Goal: Task Accomplishment & Management: Manage account settings

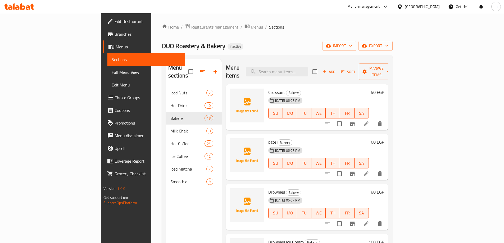
click at [353, 45] on icon "button" at bounding box center [350, 45] width 5 height 5
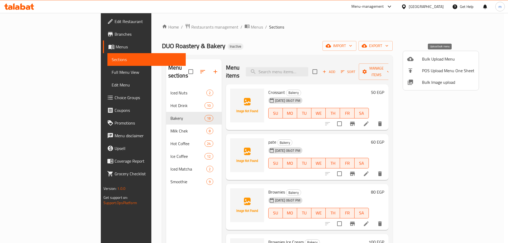
click at [438, 59] on span "Bulk Upload Menu" at bounding box center [448, 59] width 52 height 6
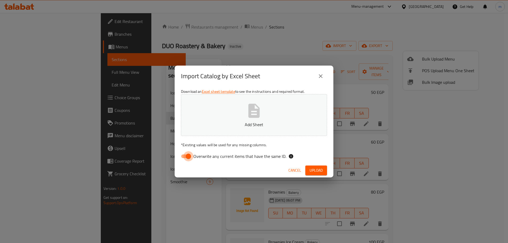
click at [191, 156] on input "Overwrite any current items that have the same ID." at bounding box center [188, 156] width 30 height 10
checkbox input "false"
click at [312, 171] on span "Upload" at bounding box center [316, 170] width 13 height 7
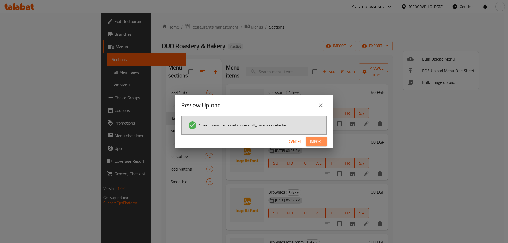
click at [317, 140] on span "Import" at bounding box center [316, 141] width 13 height 7
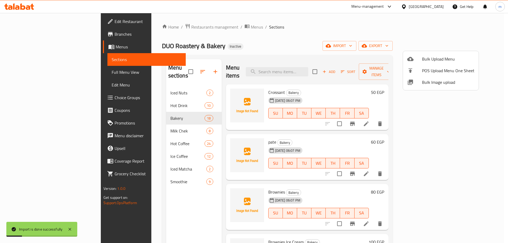
click at [145, 206] on div at bounding box center [254, 121] width 508 height 243
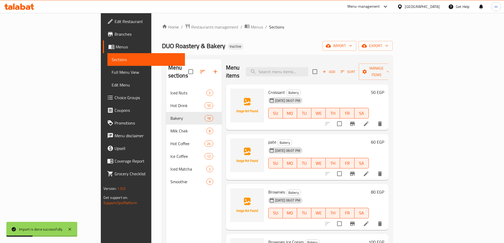
click at [166, 206] on div "Menu sections Iced Nuts 2 Hot Drink 10 Bakery 18 Milk Chek 8 Hot Coffee 24 Ice …" at bounding box center [194, 180] width 56 height 243
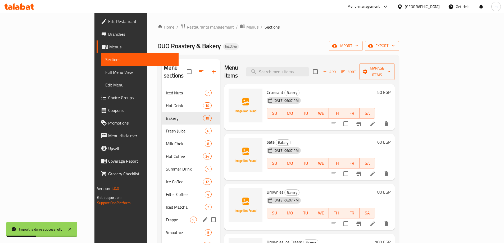
click at [162, 214] on div "Frappe 9" at bounding box center [191, 220] width 58 height 13
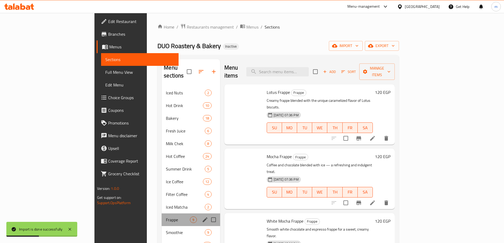
click at [162, 214] on div "Frappe 9" at bounding box center [191, 220] width 58 height 13
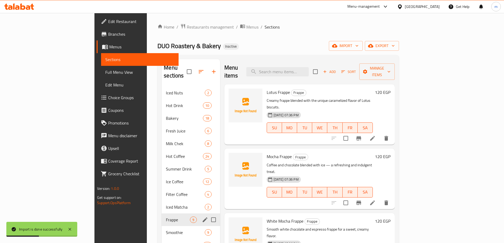
click at [162, 214] on div "Frappe 9" at bounding box center [191, 220] width 58 height 13
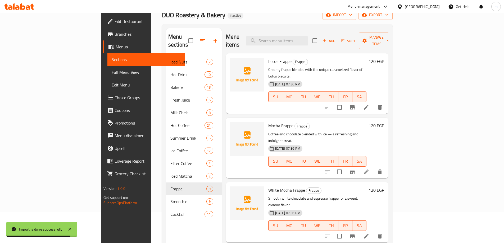
scroll to position [74, 0]
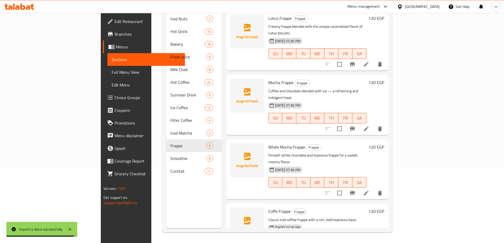
click at [166, 206] on div "Menu sections Iced Nuts 2 Hot Drink 10 Bakery 18 Fresh Juice 6 Milk Chek 8 Hot …" at bounding box center [194, 106] width 56 height 243
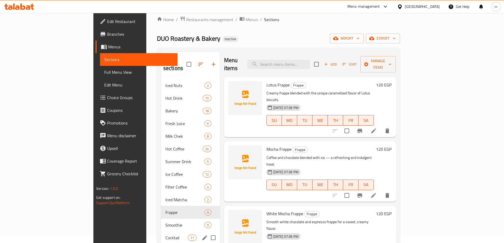
scroll to position [0, 0]
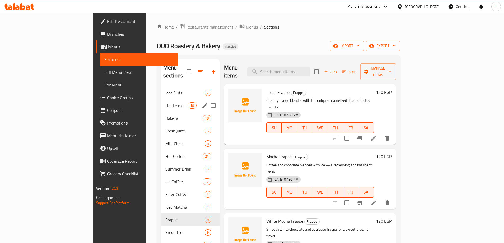
click at [165, 90] on span "Iced Nuts" at bounding box center [184, 93] width 39 height 6
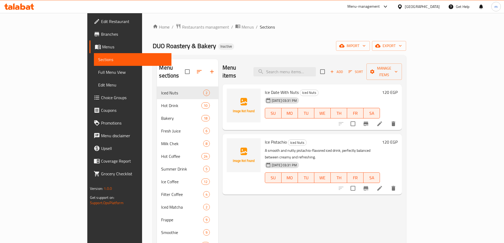
click at [226, 48] on div "DUO Roastery & Bakery Inactive import export" at bounding box center [280, 46] width 254 height 10
click at [98, 73] on span "Full Menu View" at bounding box center [132, 72] width 69 height 6
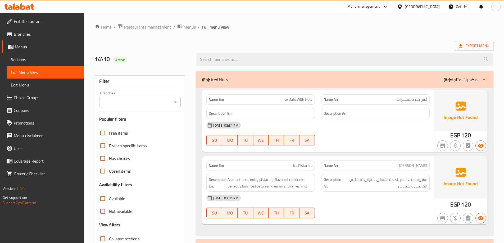
scroll to position [106, 0]
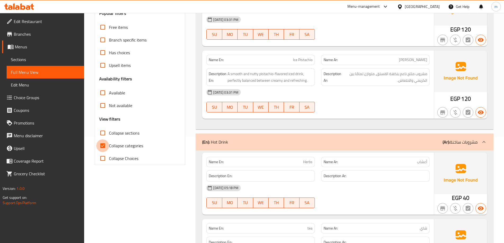
click at [100, 147] on input "Collapse categories" at bounding box center [102, 146] width 13 height 13
checkbox input "false"
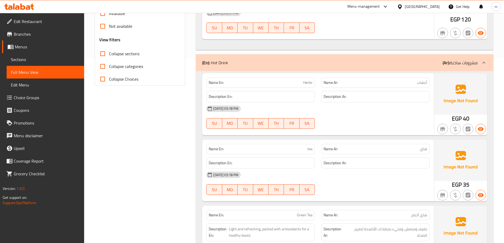
scroll to position [0, 0]
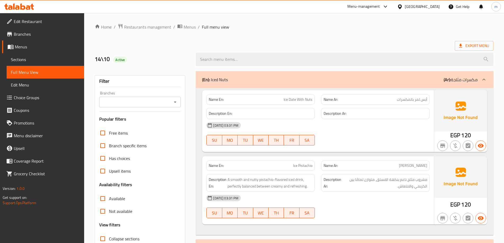
drag, startPoint x: 101, startPoint y: 58, endPoint x: 114, endPoint y: 57, distance: 13.0
click at [114, 57] on h2 "14\10 Active" at bounding box center [142, 59] width 95 height 8
click at [125, 47] on div "Export Menu" at bounding box center [294, 46] width 399 height 10
drag, startPoint x: 90, startPoint y: 54, endPoint x: 115, endPoint y: 62, distance: 26.6
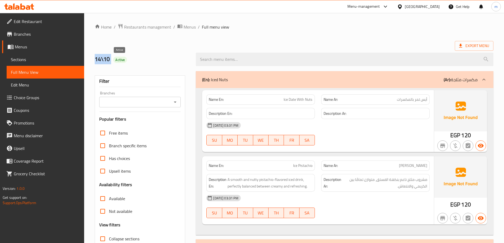
click at [138, 51] on div "14\10 Active" at bounding box center [142, 60] width 101 height 24
drag, startPoint x: 89, startPoint y: 58, endPoint x: 125, endPoint y: 62, distance: 35.9
click at [137, 55] on div "14\10 Active" at bounding box center [142, 60] width 101 height 24
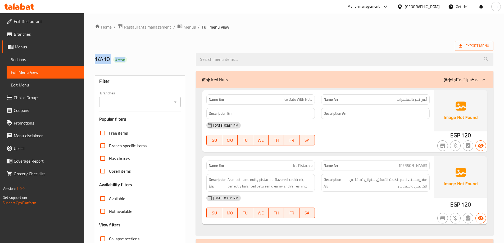
drag, startPoint x: 92, startPoint y: 58, endPoint x: 140, endPoint y: 60, distance: 47.4
click at [140, 60] on div "14\10 Active" at bounding box center [142, 60] width 101 height 24
click at [140, 60] on h2 "14\10 Active" at bounding box center [142, 59] width 95 height 8
drag, startPoint x: 93, startPoint y: 56, endPoint x: 144, endPoint y: 62, distance: 51.6
click at [144, 62] on div "14\10 Active" at bounding box center [142, 60] width 101 height 24
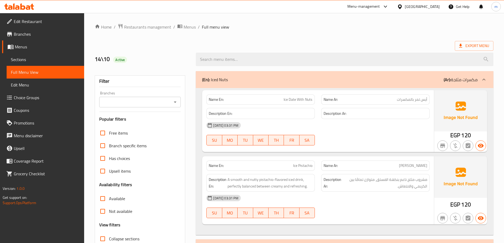
click at [144, 62] on h2 "14\10 Active" at bounding box center [142, 59] width 95 height 8
click at [50, 63] on link "Sections" at bounding box center [46, 59] width 78 height 13
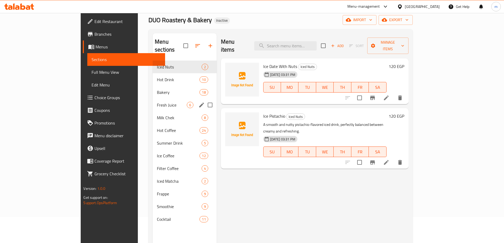
scroll to position [26, 0]
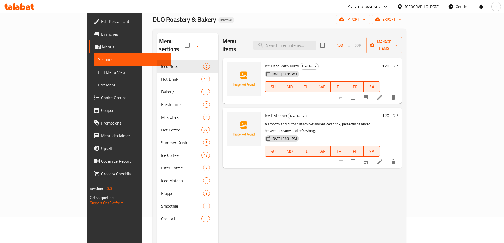
click at [402, 171] on div "Menu items Add Sort Manage items Ice Date With Nuts Iced Nuts 13-10-2025 03:31 …" at bounding box center [310, 154] width 184 height 243
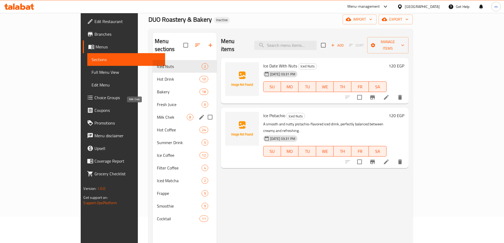
drag, startPoint x: 122, startPoint y: 56, endPoint x: 122, endPoint y: 109, distance: 52.7
click at [153, 109] on div "Iced Nuts 2 Hot Drink 10 Bakery 18 Fresh Juice 6 Milk Chek 8 Hot Coffee 24 Summ…" at bounding box center [185, 142] width 64 height 165
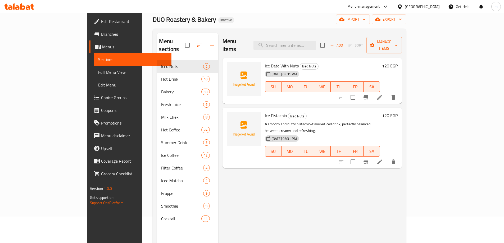
click at [98, 71] on span "Full Menu View" at bounding box center [132, 72] width 69 height 6
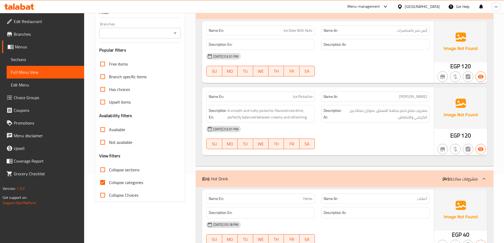
scroll to position [79, 0]
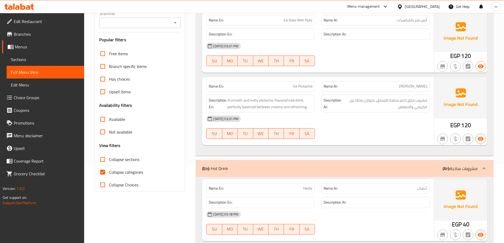
click at [104, 170] on input "Collapse categories" at bounding box center [102, 172] width 13 height 13
checkbox input "false"
click at [102, 164] on input "Collapse sections" at bounding box center [102, 159] width 13 height 13
checkbox input "true"
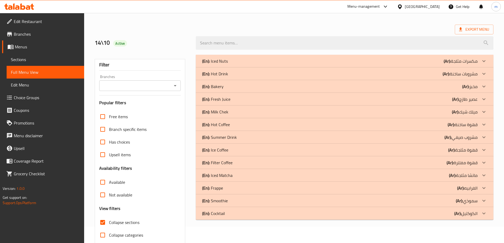
scroll to position [0, 0]
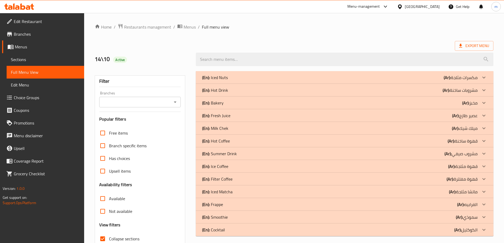
drag, startPoint x: 230, startPoint y: 76, endPoint x: 214, endPoint y: 81, distance: 17.4
click at [214, 81] on div "(En): Iced Nuts (Ar): مكسرات مثلجة" at bounding box center [340, 77] width 276 height 6
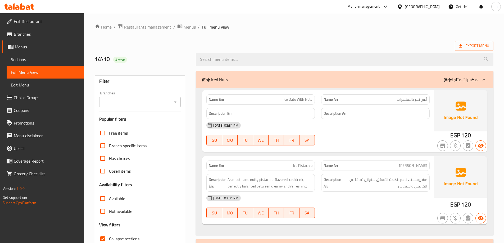
click at [227, 79] on p "(En): Iced Nuts" at bounding box center [215, 80] width 26 height 6
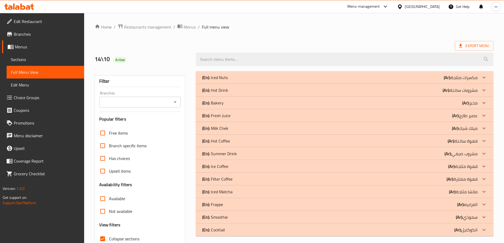
click at [226, 79] on p "(En): Iced Nuts" at bounding box center [215, 77] width 26 height 6
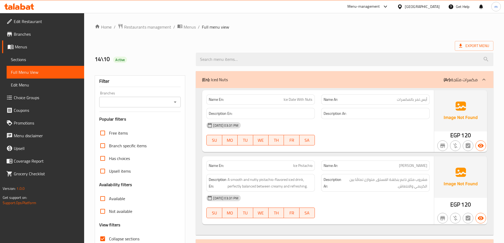
click at [232, 80] on div "(En): Iced Nuts (Ar): مكسرات مثلجة" at bounding box center [340, 80] width 276 height 6
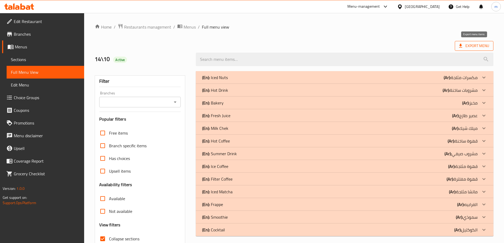
click at [485, 45] on span "Export Menu" at bounding box center [474, 46] width 30 height 7
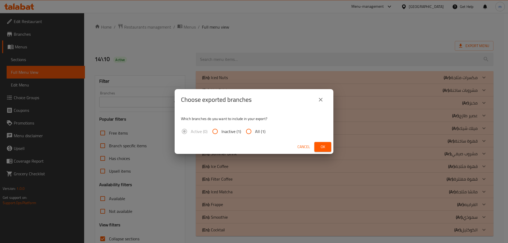
drag, startPoint x: 246, startPoint y: 131, endPoint x: 284, endPoint y: 134, distance: 38.2
click at [246, 132] on input "All (1)" at bounding box center [249, 131] width 13 height 13
radio input "true"
click at [319, 144] on span "Ok" at bounding box center [323, 147] width 8 height 7
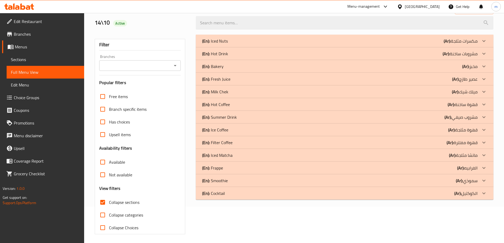
scroll to position [38, 0]
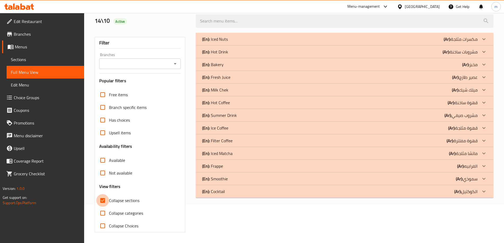
click at [107, 199] on input "Collapse sections" at bounding box center [102, 200] width 13 height 13
checkbox input "false"
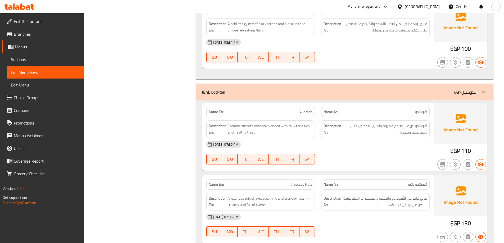
scroll to position [8023, 0]
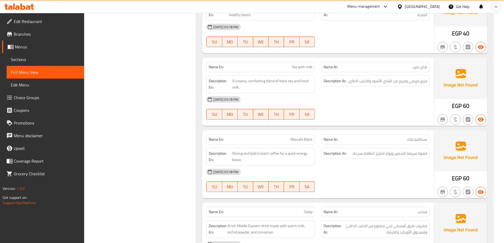
scroll to position [397, 0]
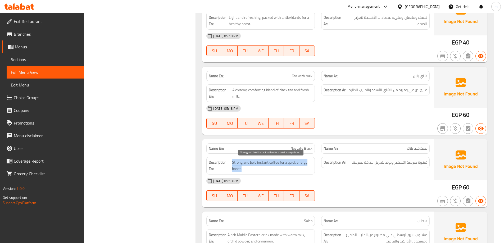
copy span "Strong and bold instant coffee for a quick energy boost."
drag, startPoint x: 248, startPoint y: 173, endPoint x: 233, endPoint y: 162, distance: 19.0
click at [233, 162] on div "Description En: Strong and bold instant coffee for a quick energy boost." at bounding box center [261, 166] width 109 height 18
click at [355, 157] on div "Description Ar: قهوة سريعة التحضير وبولد لتعزيز الطاقة بسرعة." at bounding box center [375, 162] width 109 height 11
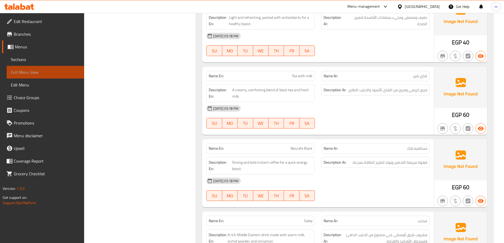
click at [57, 70] on span "Full Menu View" at bounding box center [45, 72] width 69 height 6
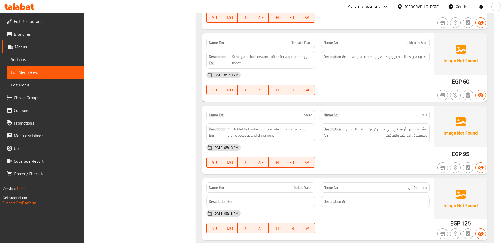
scroll to position [530, 0]
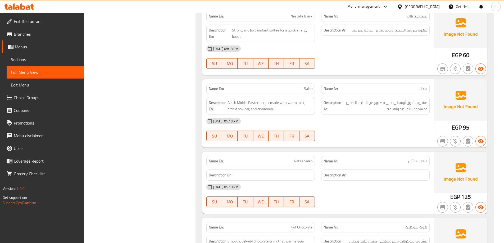
click at [306, 89] on span "Salep" at bounding box center [308, 89] width 8 height 6
copy span "Salep"
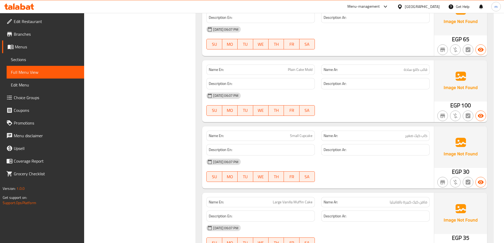
scroll to position [1853, 0]
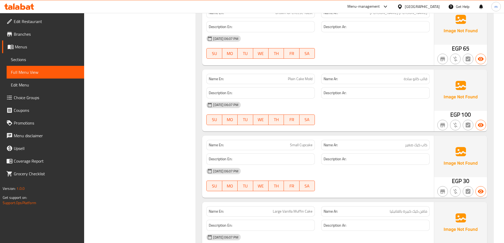
click at [416, 78] on span "قالب كاتو سادة" at bounding box center [416, 79] width 24 height 6
copy span "قالب كاتو سادة"
click at [363, 113] on div "13-10-2025 06:07 PM SU MO TU WE TH FR SA" at bounding box center [318, 114] width 230 height 30
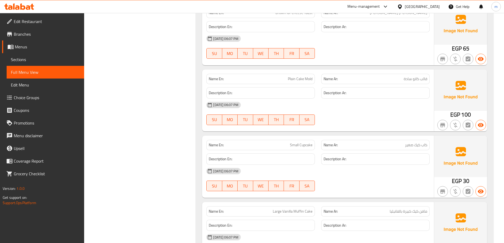
click at [424, 79] on span "قالب كاتو سادة" at bounding box center [416, 79] width 24 height 6
copy span "قالب"
click at [394, 79] on p "Name Ar: قالب كاتو سادة" at bounding box center [376, 79] width 104 height 6
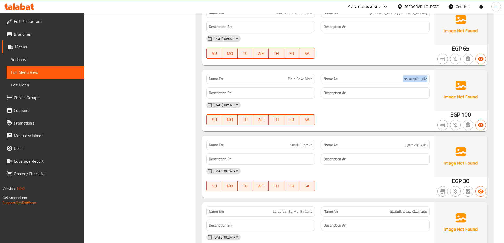
click at [394, 79] on p "Name Ar: قالب كاتو سادة" at bounding box center [376, 79] width 104 height 6
copy span "قالب كاتو سادة"
drag, startPoint x: 193, startPoint y: 138, endPoint x: 191, endPoint y: 140, distance: 2.9
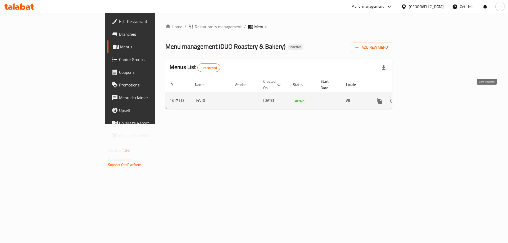
click at [421, 98] on icon "enhanced table" at bounding box center [418, 101] width 6 height 6
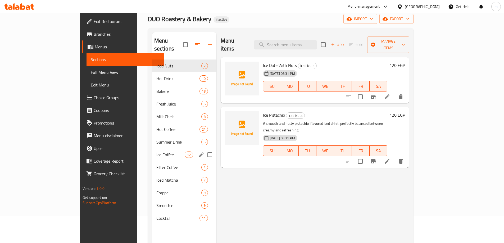
scroll to position [53, 0]
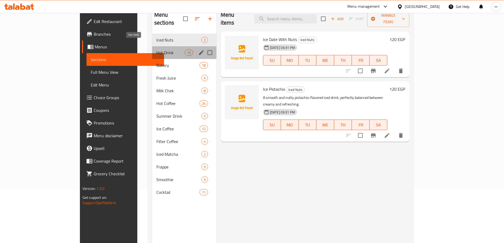
click at [156, 50] on span "Hot Drink" at bounding box center [170, 53] width 28 height 6
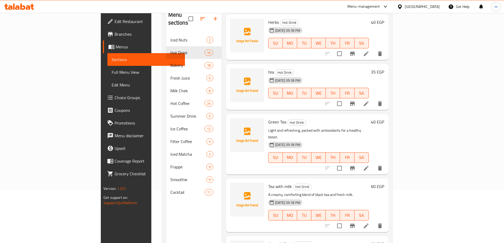
scroll to position [26, 0]
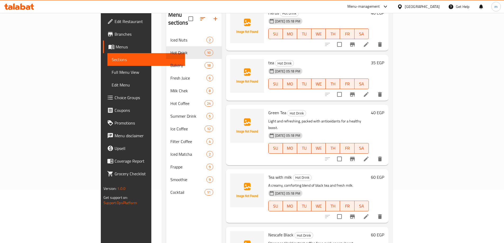
click at [370, 214] on icon at bounding box center [366, 217] width 6 height 6
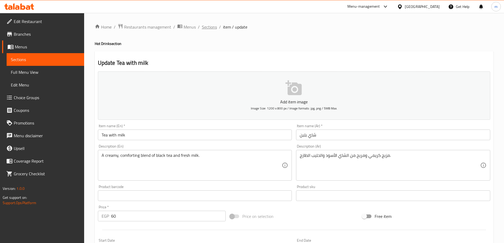
click at [210, 28] on span "Sections" at bounding box center [209, 27] width 15 height 6
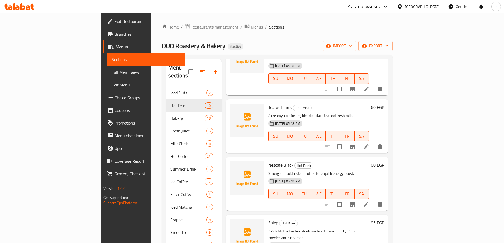
scroll to position [159, 0]
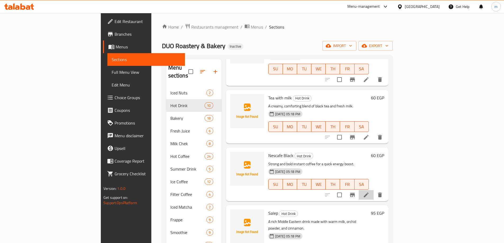
click at [374, 190] on li at bounding box center [366, 195] width 15 height 10
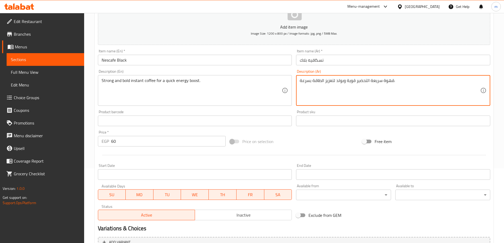
scroll to position [131, 0]
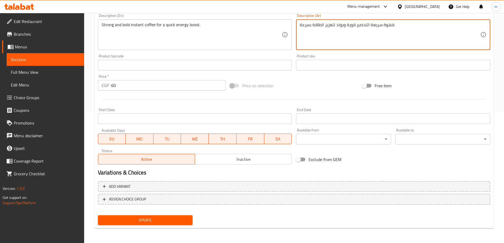
type textarea "قهوة سريعة التحضير قوية وبولد لتعزيز الطاقة بسرعة."
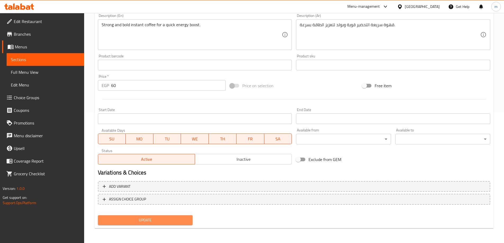
click at [178, 221] on span "Update" at bounding box center [145, 220] width 87 height 7
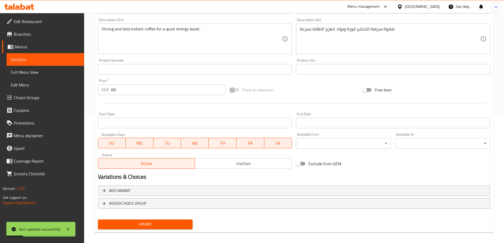
scroll to position [25, 0]
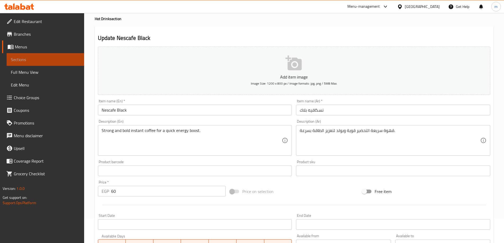
click at [47, 60] on span "Sections" at bounding box center [45, 59] width 69 height 6
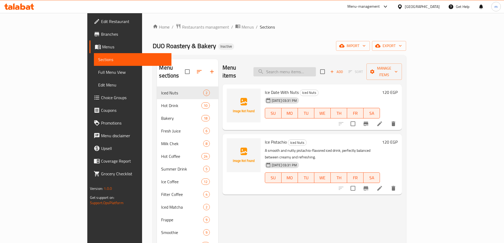
click at [316, 67] on input "search" at bounding box center [285, 71] width 62 height 9
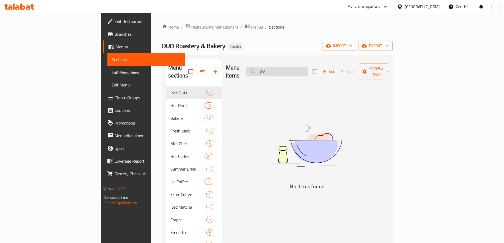
type input "ؤ"
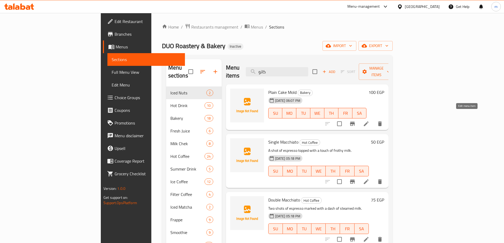
type input "كاتو"
click at [369, 122] on icon at bounding box center [366, 124] width 5 height 5
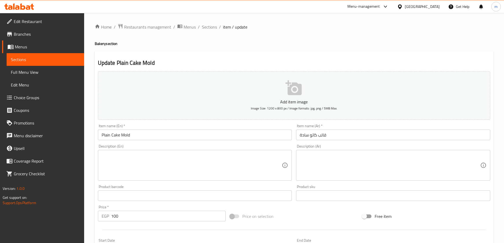
click at [117, 134] on input "Plain Cake Mold" at bounding box center [195, 135] width 194 height 11
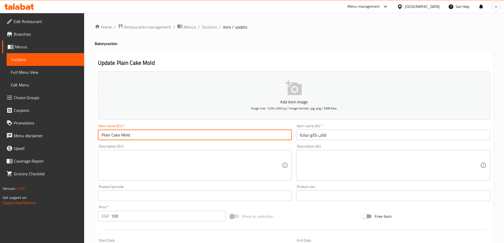
click at [118, 134] on input "Plain Cake Mold" at bounding box center [195, 135] width 194 height 11
click at [116, 134] on input "Plain Cake Mold" at bounding box center [195, 135] width 194 height 11
type input "Plain kato Mold"
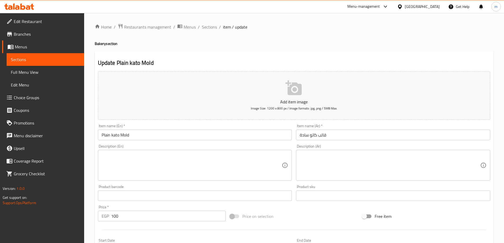
click at [145, 143] on div "Description (En) Description (En)" at bounding box center [195, 162] width 199 height 41
click at [147, 138] on input "Plain kato Mold" at bounding box center [195, 135] width 194 height 11
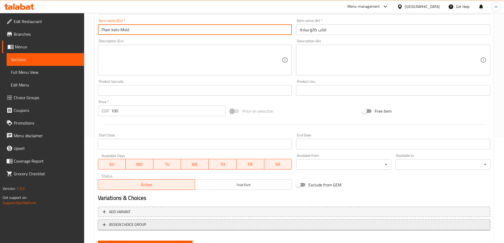
scroll to position [131, 0]
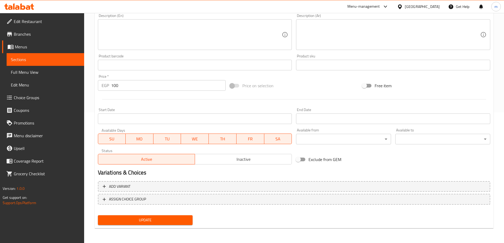
click at [127, 218] on span "Update" at bounding box center [145, 220] width 87 height 7
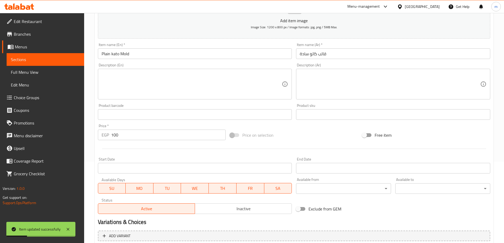
scroll to position [0, 0]
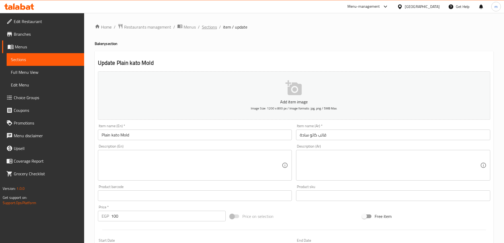
click at [204, 27] on span "Sections" at bounding box center [209, 27] width 15 height 6
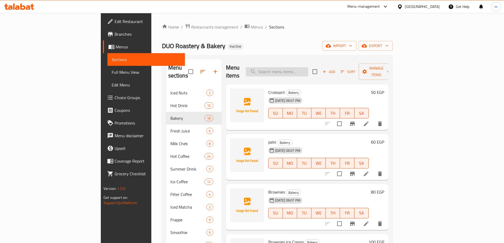
click at [308, 68] on input "search" at bounding box center [277, 71] width 62 height 9
paste input "indulgent"
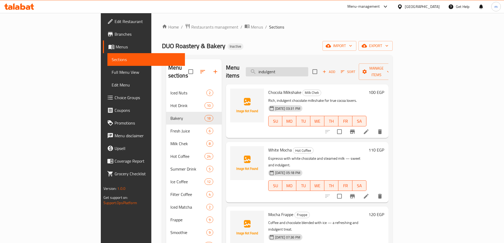
click at [296, 67] on input "indulgent" at bounding box center [277, 71] width 62 height 9
type input "indulgent"
click at [308, 68] on input "indulgent" at bounding box center [277, 71] width 62 height 9
click at [308, 70] on input "indulgent" at bounding box center [277, 71] width 62 height 9
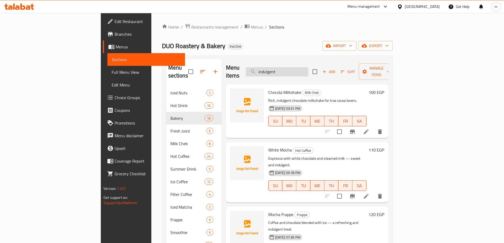
click at [308, 70] on input "indulgent" at bounding box center [277, 71] width 62 height 9
paste input "indulgent"
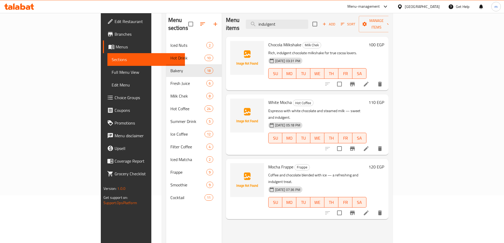
scroll to position [74, 0]
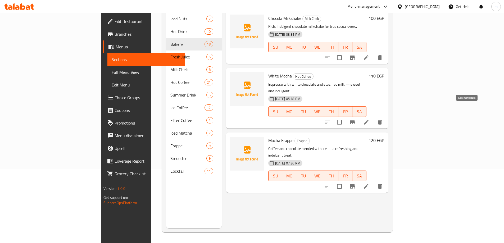
type input "indulgent"
click at [370, 119] on icon at bounding box center [366, 122] width 6 height 6
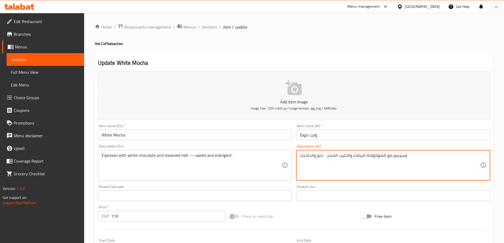
click at [301, 159] on textarea "إسبرسو مع الشوكولاتة البيضاء والحليب المبخر - حلو واندلجنتد." at bounding box center [390, 165] width 181 height 25
click at [420, 162] on textarea "إسبرسو مع الشوكولاتة البيضاء والحليب المبخر - حلو واندلجنتد." at bounding box center [390, 165] width 181 height 25
click at [406, 154] on textarea "إسبرسو مع الشوكولاتة البيضاء والحليب المبخر - حلو واندلجنتد." at bounding box center [390, 165] width 181 height 25
click at [407, 156] on textarea "إسبرسو مع الشوكولاتة البيضاء والحليب المبخر - حلو واندلجنتد." at bounding box center [390, 165] width 181 height 25
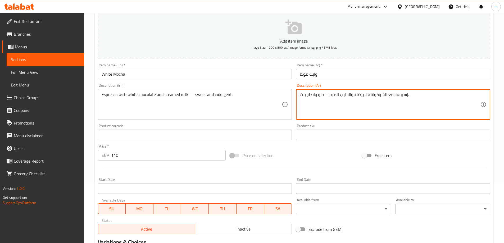
scroll to position [131, 0]
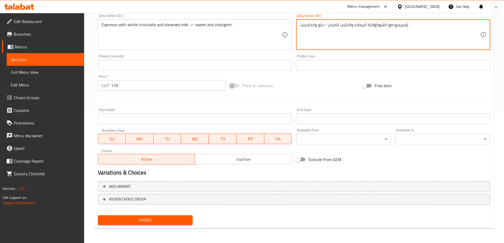
type textarea "إسبرسو مع الشوكولاتة البيضاء والحليب المبخر - حلو واندلجينت."
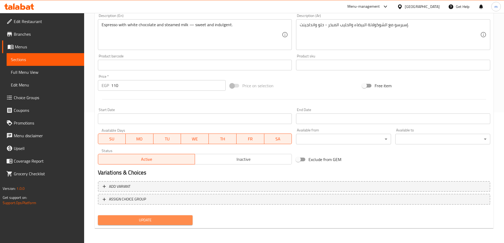
click at [176, 220] on span "Update" at bounding box center [145, 220] width 87 height 7
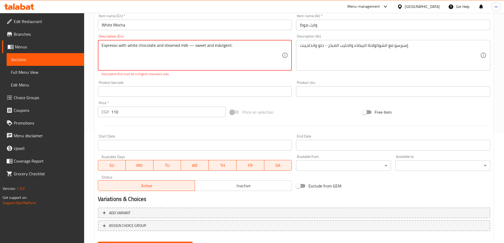
scroll to position [104, 0]
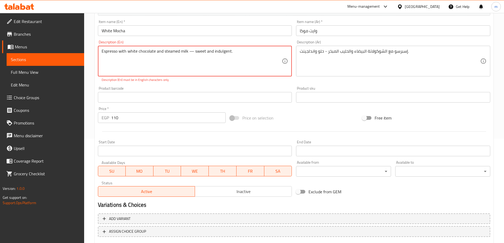
click at [192, 51] on textarea "Espresso with white chocolate and steamed milk — sweet and indulgent." at bounding box center [192, 61] width 181 height 25
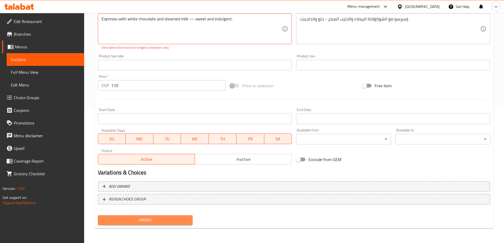
click at [153, 224] on span "Update" at bounding box center [145, 220] width 87 height 7
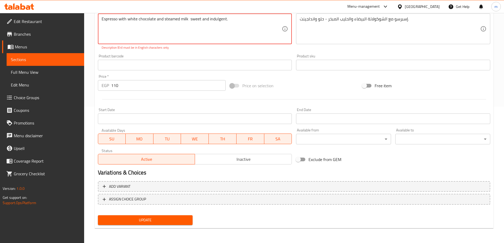
scroll to position [131, 0]
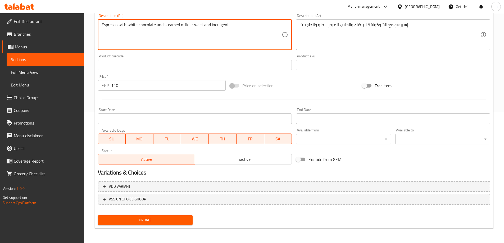
type textarea "Espresso with white chocolate and steamed milk - sweet and indulgent."
click at [153, 224] on span "Update" at bounding box center [145, 220] width 87 height 7
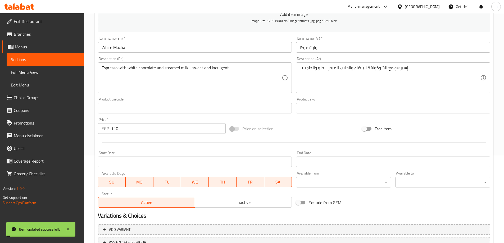
scroll to position [0, 0]
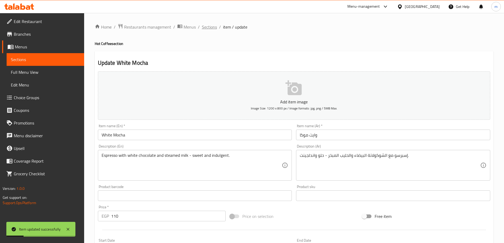
click at [210, 29] on span "Sections" at bounding box center [209, 27] width 15 height 6
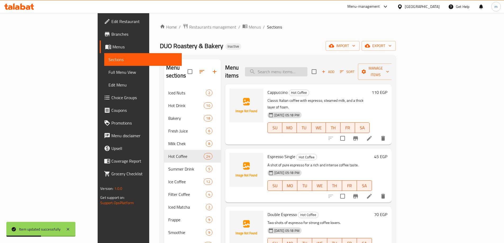
click at [308, 67] on input "search" at bounding box center [276, 71] width 62 height 9
paste input "indulgent"
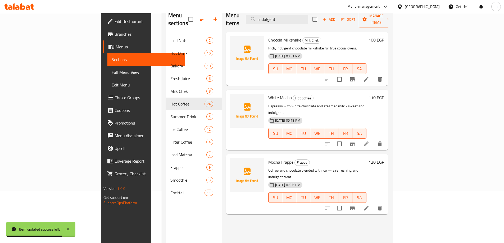
scroll to position [53, 0]
type input "indulgent"
click at [369, 205] on icon at bounding box center [366, 207] width 5 height 5
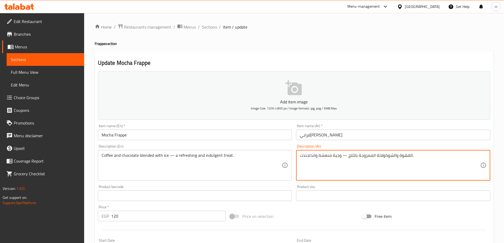
click at [301, 157] on textarea "القهوة والشوكولاتة الممزوجة بالثلج — وجبة منعشة واندلجندت." at bounding box center [390, 165] width 181 height 25
drag, startPoint x: 410, startPoint y: 155, endPoint x: 412, endPoint y: 157, distance: 3.0
click at [410, 155] on textarea "القهوة والشوكولاتة الممزوجة بالثلج — وجبة منعشة واندلجندت." at bounding box center [390, 165] width 181 height 25
click at [411, 155] on textarea "القهوة والشوكولاتة الممزوجة بالثلج — وجبة منعشة واندلجندت." at bounding box center [390, 165] width 181 height 25
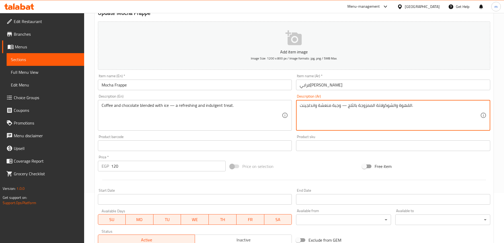
scroll to position [131, 0]
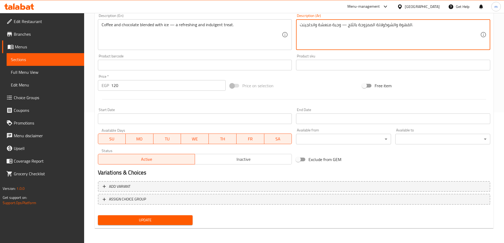
click at [103, 221] on div "Update" at bounding box center [145, 220] width 99 height 14
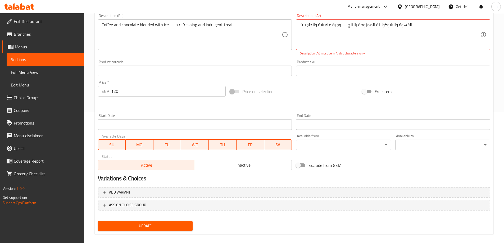
click at [169, 226] on span "Update" at bounding box center [145, 226] width 87 height 7
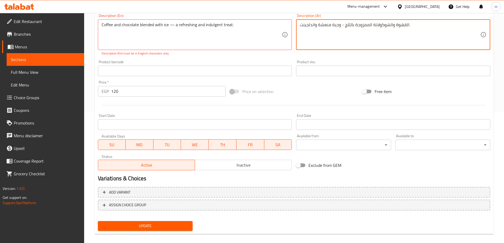
type textarea "القهوة والشوكولاتة الممزوجة بالثلج - وجبة منعشة واندلجينت."
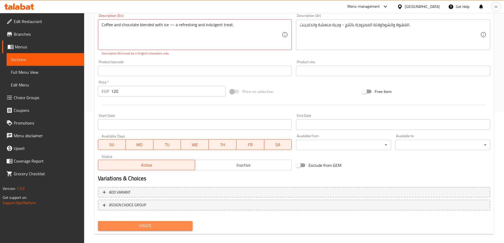
click at [141, 227] on span "Update" at bounding box center [145, 226] width 87 height 7
click at [173, 20] on div "Coffee and chocolate blended with ice — a refreshing and indulgent treat. Descr…" at bounding box center [195, 34] width 194 height 31
click at [173, 26] on textarea "Coffee and chocolate blended with ice — a refreshing and indulgent treat." at bounding box center [192, 34] width 181 height 25
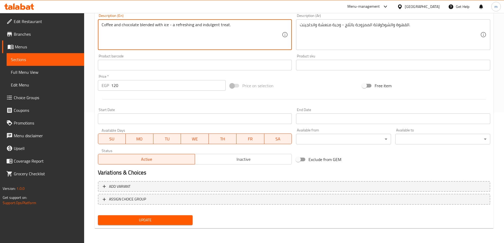
type textarea "Coffee and chocolate blended with ice - a refreshing and indulgent treat."
click at [145, 219] on span "Update" at bounding box center [145, 220] width 87 height 7
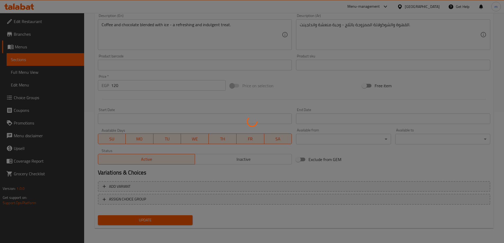
scroll to position [0, 0]
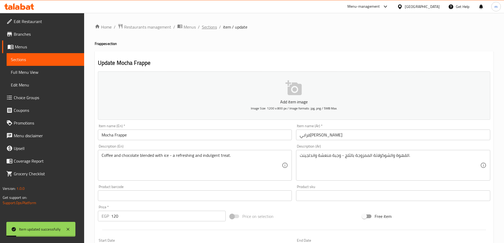
click at [210, 28] on span "Sections" at bounding box center [209, 27] width 15 height 6
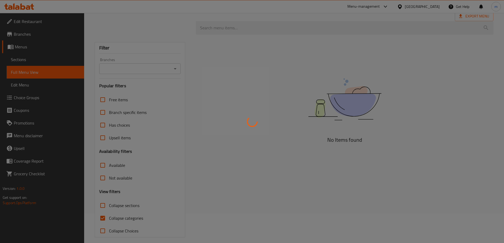
scroll to position [35, 0]
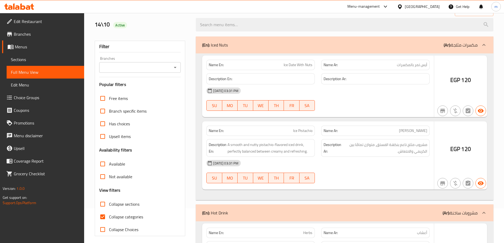
click at [113, 186] on div at bounding box center [252, 121] width 504 height 243
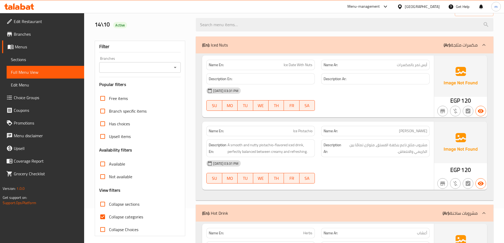
scroll to position [65, 0]
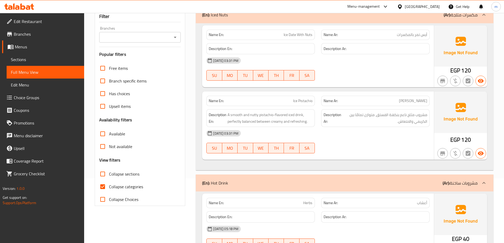
click at [105, 187] on input "Collapse categories" at bounding box center [102, 187] width 13 height 13
checkbox input "false"
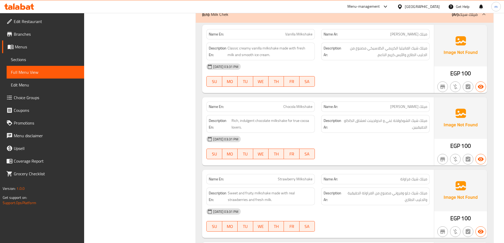
scroll to position [2580, 0]
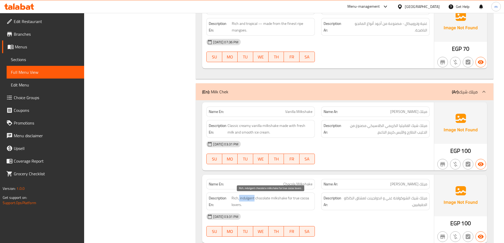
copy span "indulgent"
drag, startPoint x: 239, startPoint y: 198, endPoint x: 254, endPoint y: 200, distance: 15.5
click at [254, 200] on span "Rich, indulgent chocolate milkshake for true cocoa lovers." at bounding box center [272, 201] width 81 height 13
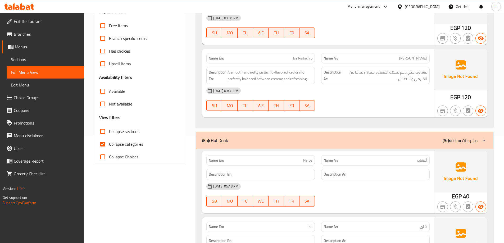
scroll to position [106, 0]
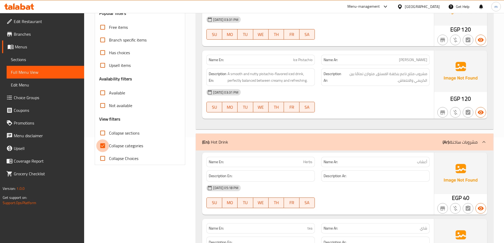
click at [102, 147] on input "Collapse categories" at bounding box center [102, 146] width 13 height 13
checkbox input "false"
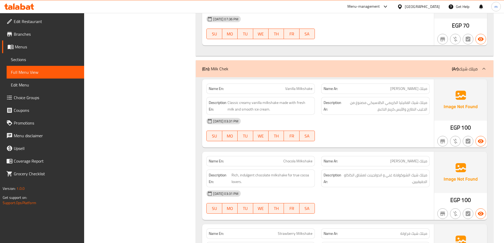
scroll to position [2633, 0]
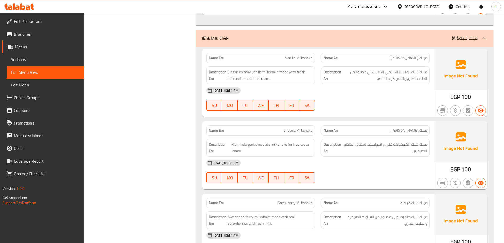
click at [353, 173] on div "13-10-2025 03:31 PM SU MO TU WE TH FR SA" at bounding box center [318, 172] width 230 height 30
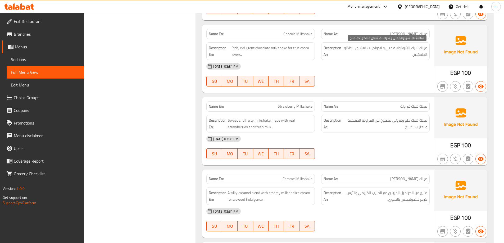
scroll to position [2739, 0]
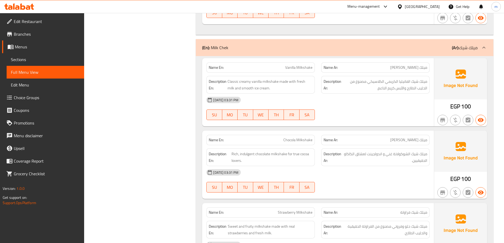
scroll to position [2633, 0]
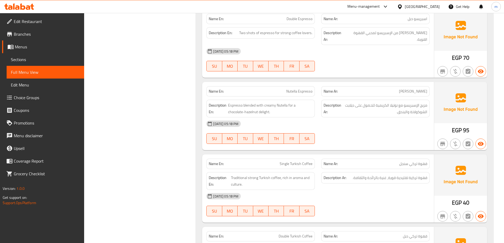
scroll to position [3401, 0]
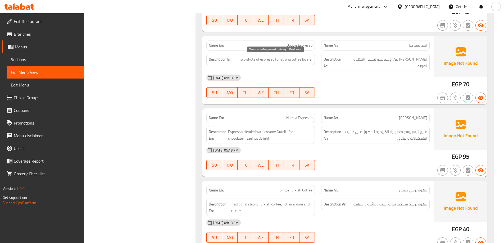
click at [249, 59] on span "Two shots of espresso for strong coffee lovers." at bounding box center [275, 59] width 73 height 7
copy span "Two shots of espresso for strong coffee lovers."
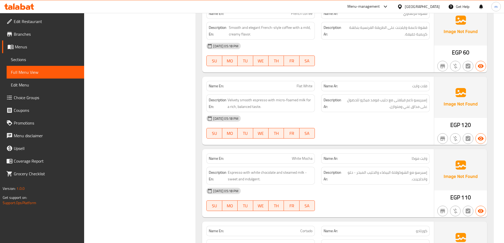
scroll to position [3878, 0]
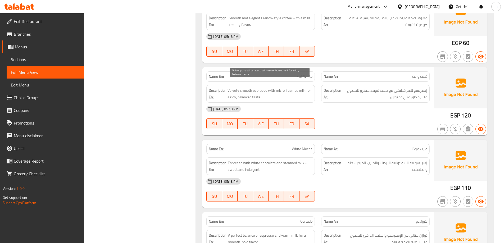
click at [293, 87] on span "Velvety smooth espresso with micro-foamed milk for a rich, balanced taste." at bounding box center [270, 93] width 85 height 13
copy span "foamed"
click at [379, 95] on div "Description Ar: إسبريسو ناعم فيلفتى مع حليب فومد ميكرو للحصول على مذاق غني ومتو…" at bounding box center [375, 94] width 109 height 18
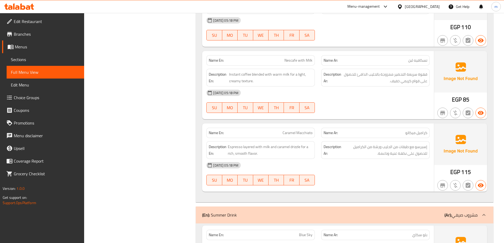
scroll to position [4831, 0]
click at [280, 144] on span "Espresso layered with milk and caramel drizzle for a rich, smooth flavor." at bounding box center [270, 150] width 85 height 13
click at [277, 144] on span "Espresso layered with milk and caramel drizzle for a rich, smooth flavor." at bounding box center [270, 150] width 85 height 13
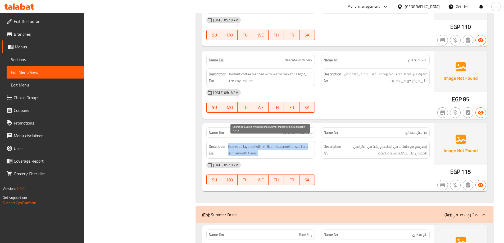
click at [277, 144] on span "Espresso layered with milk and caramel drizzle for a rich, smooth flavor." at bounding box center [270, 150] width 85 height 13
copy span "Espresso layered with milk and caramel drizzle for a rich, smooth flavor."
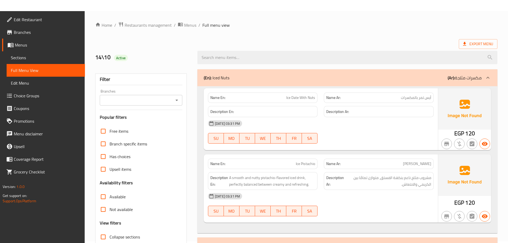
scroll to position [0, 0]
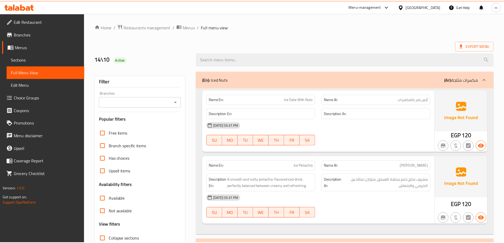
scroll to position [2471, 0]
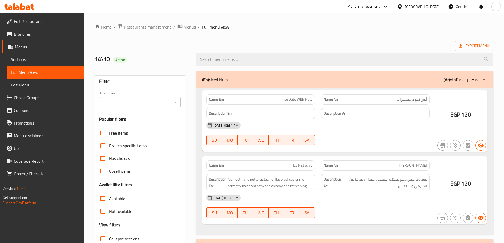
click at [104, 214] on div at bounding box center [252, 121] width 504 height 243
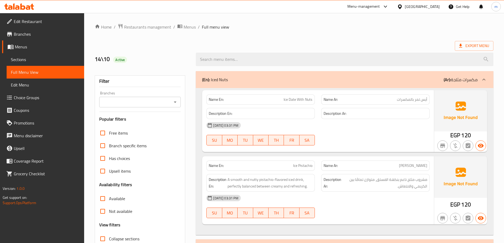
scroll to position [38, 0]
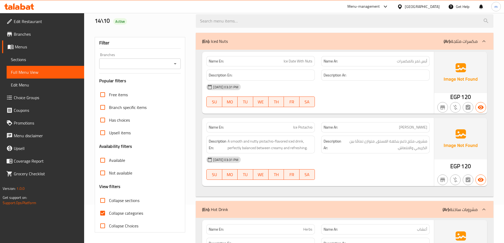
click at [102, 213] on input "Collapse categories" at bounding box center [102, 213] width 13 height 13
checkbox input "false"
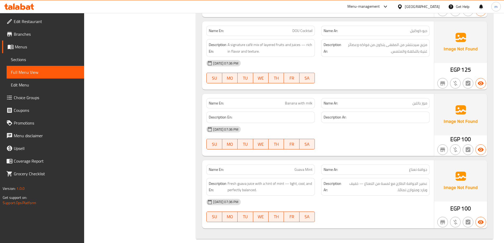
scroll to position [8632, 0]
